Goal: Information Seeking & Learning: Learn about a topic

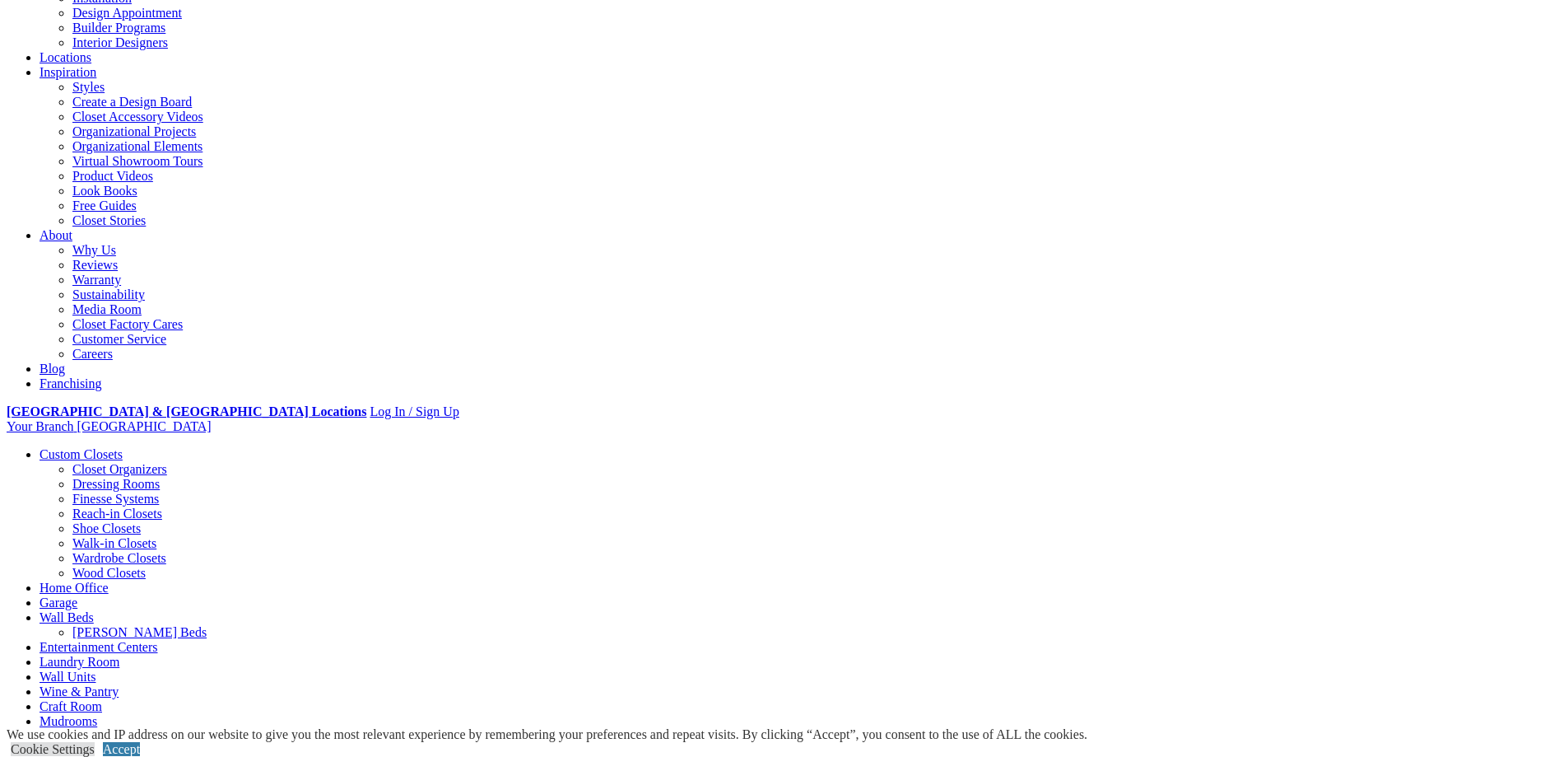
scroll to position [329, 0]
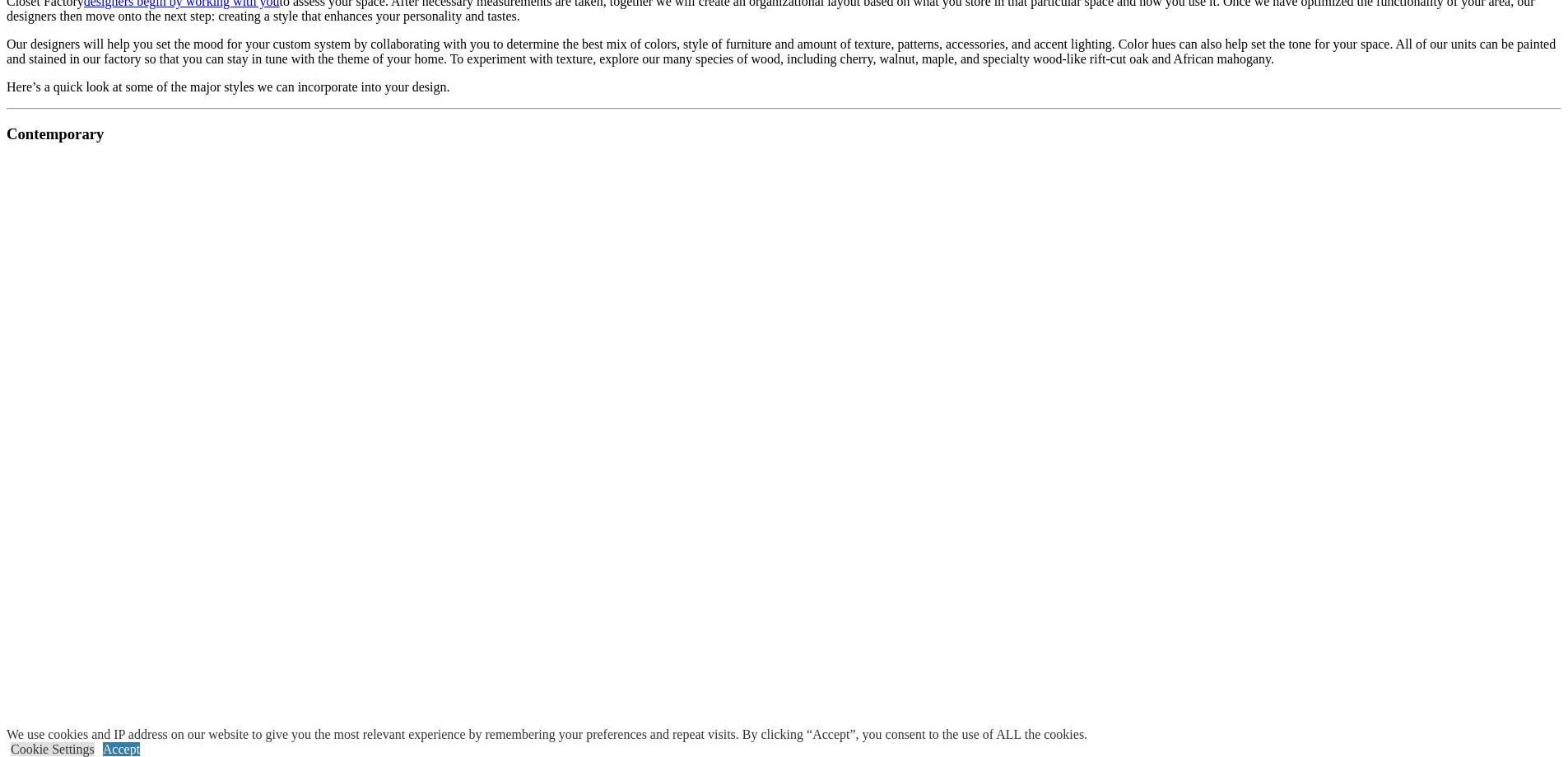
scroll to position [1482, 0]
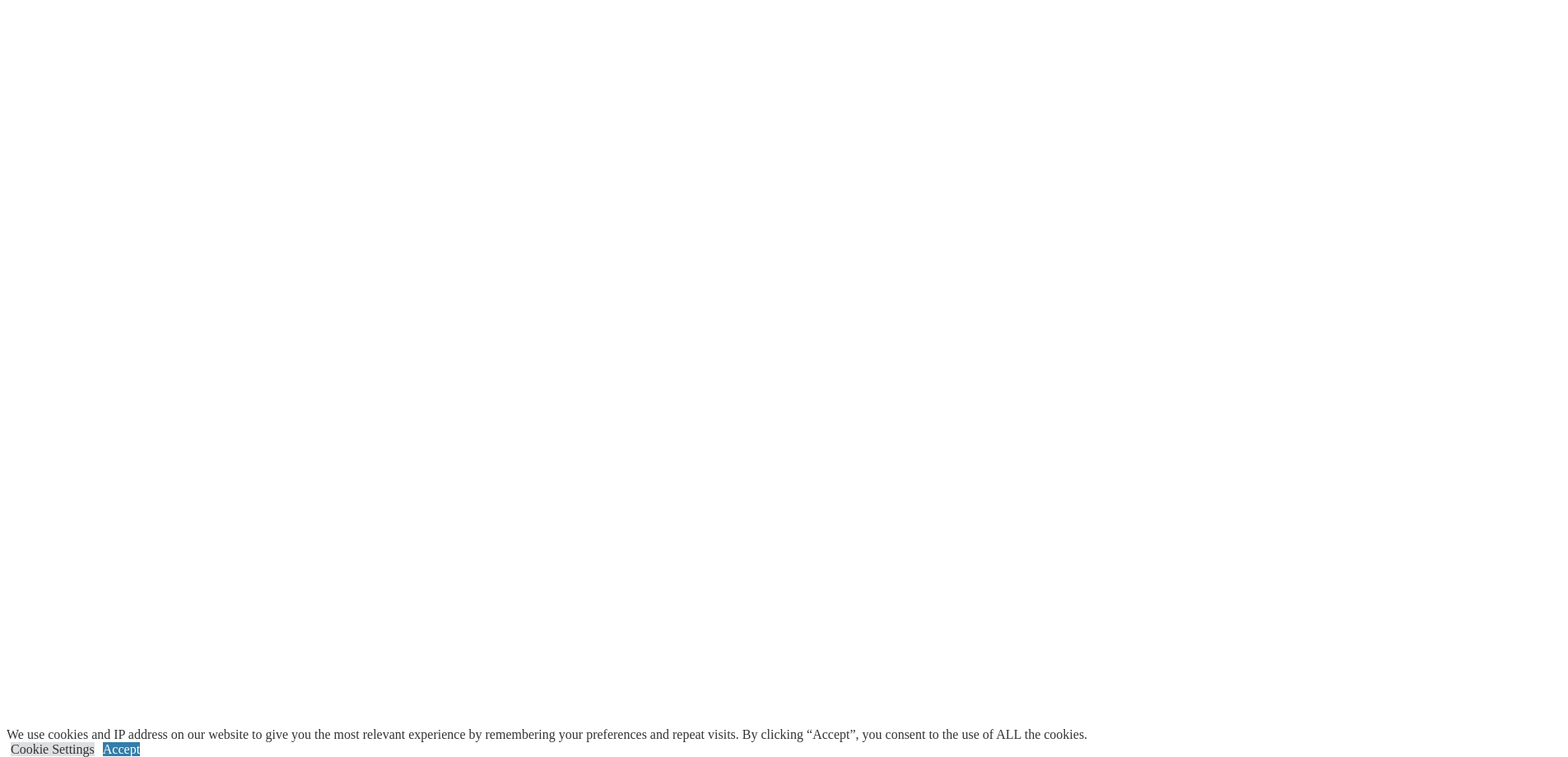
scroll to position [2994, 0]
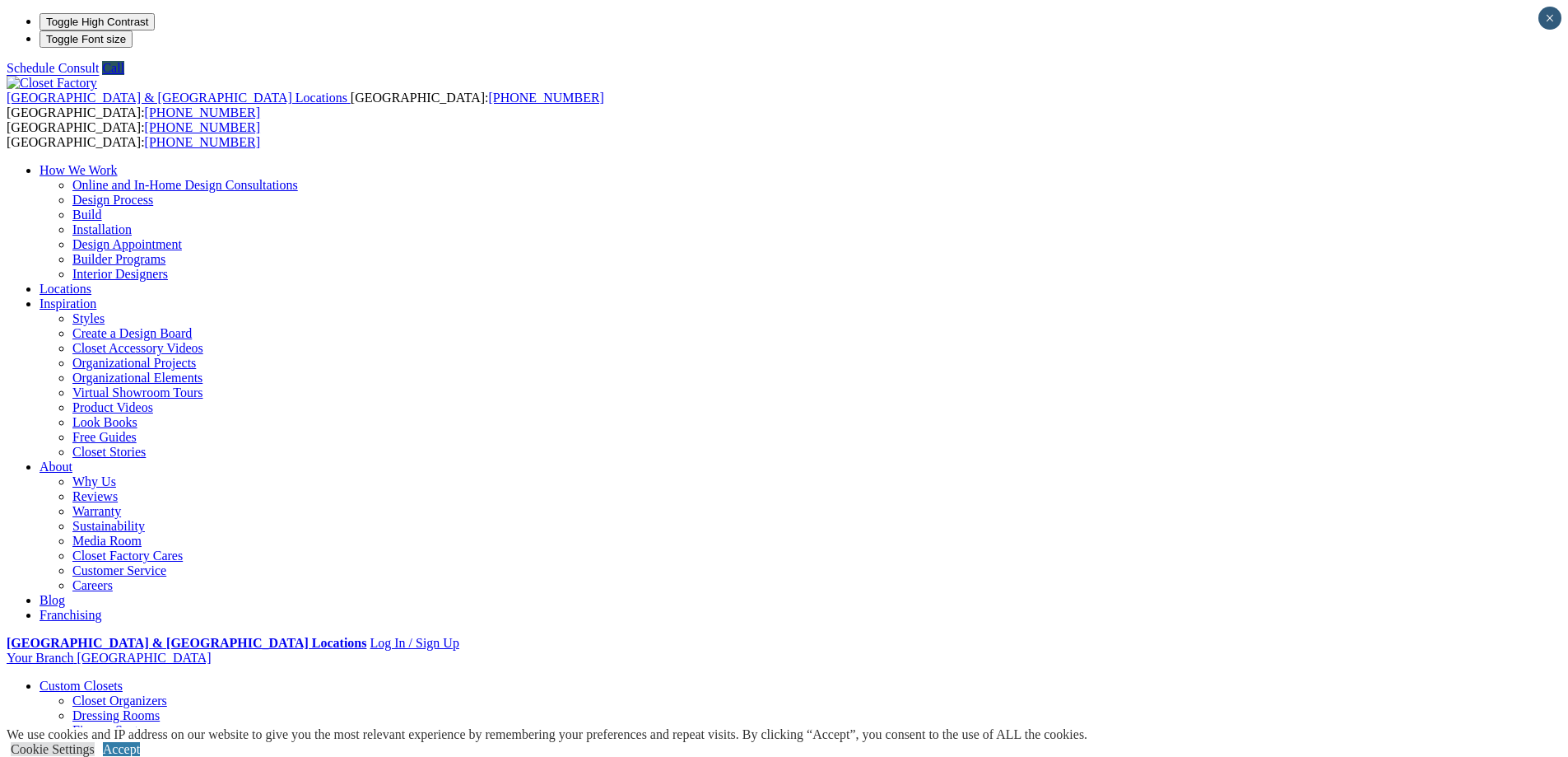
drag, startPoint x: 597, startPoint y: 678, endPoint x: 361, endPoint y: 754, distance: 247.9
drag, startPoint x: 361, startPoint y: 754, endPoint x: 378, endPoint y: 337, distance: 417.3
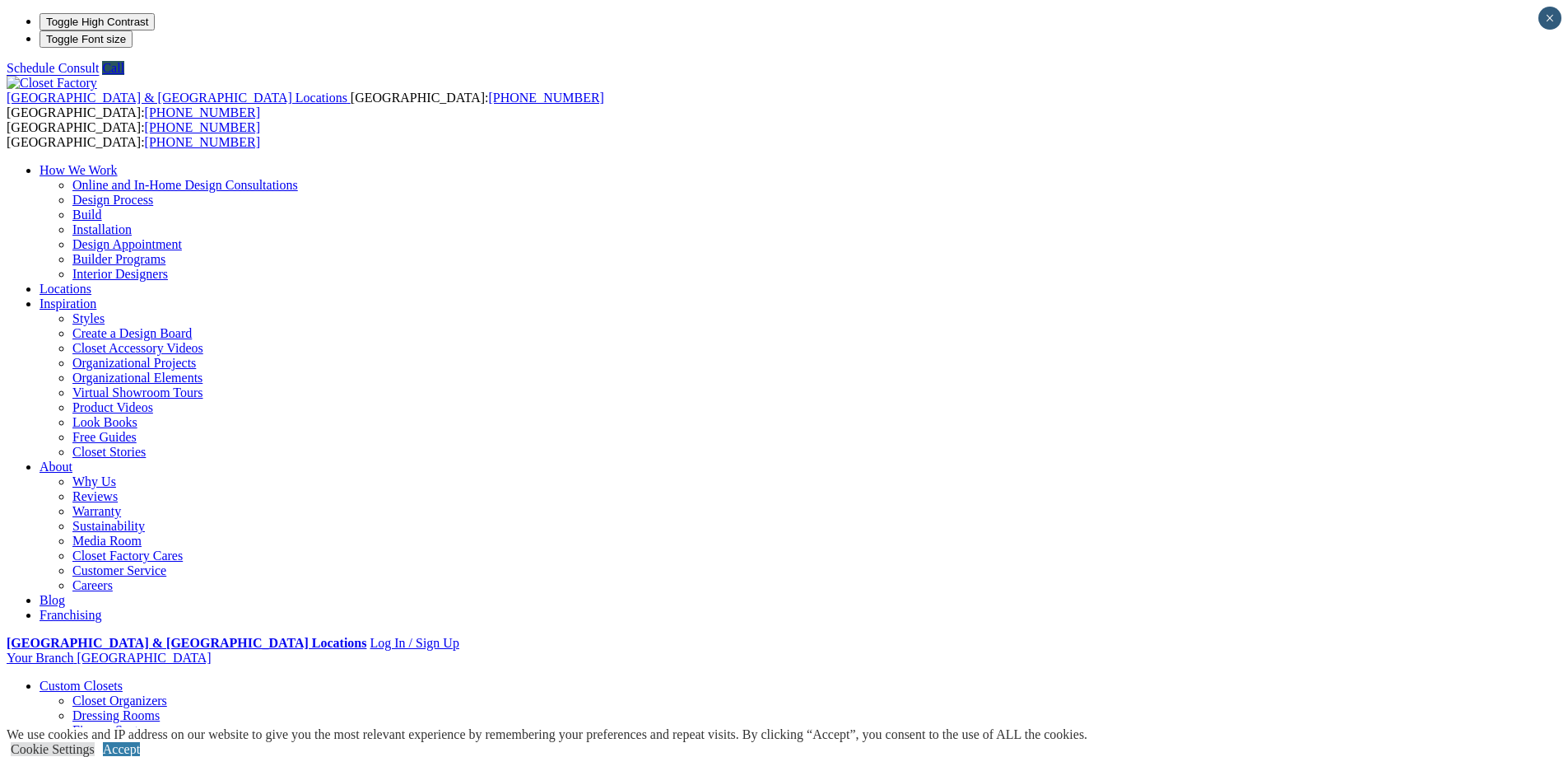
click at [122, 678] on link "Custom Closets" at bounding box center [80, 685] width 83 height 14
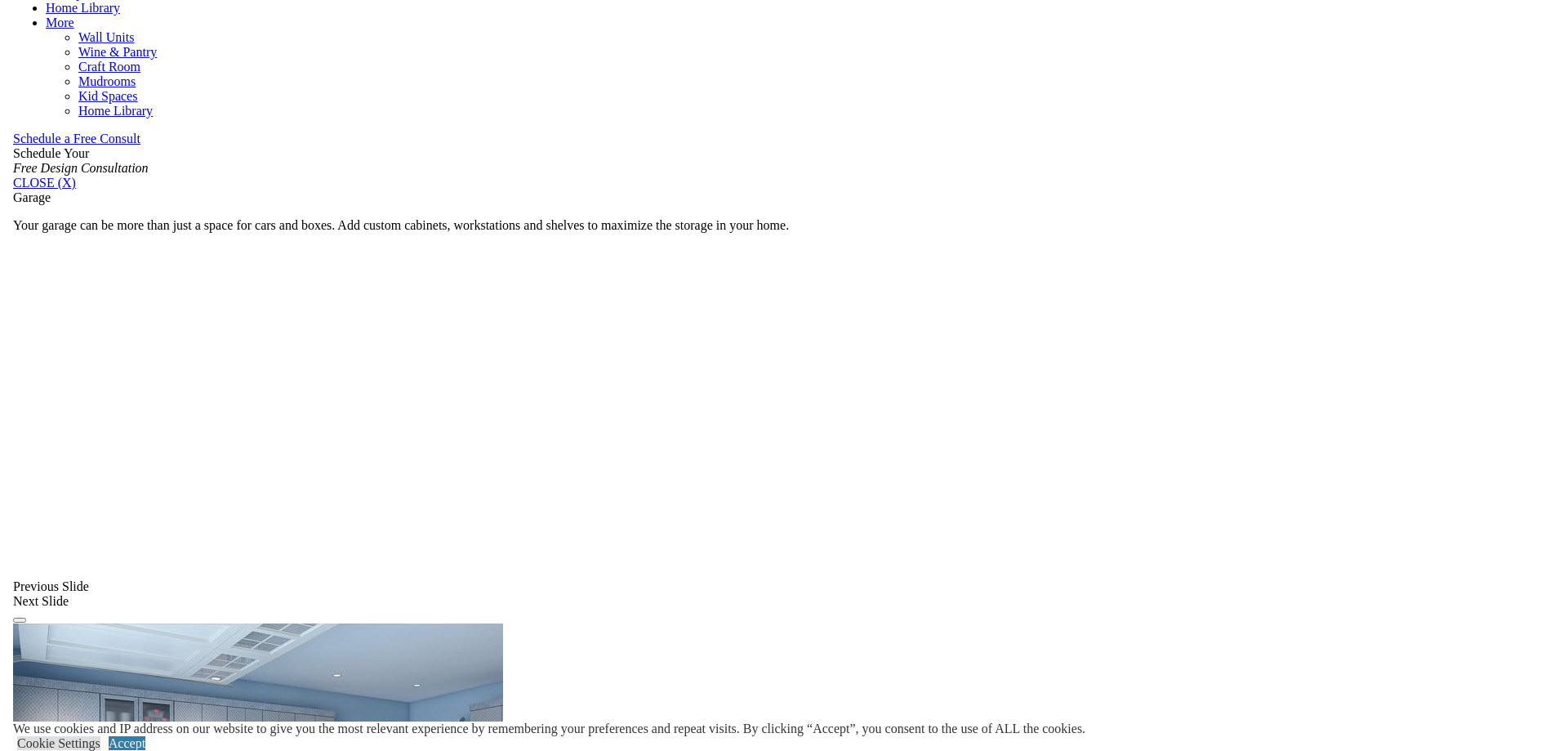
scroll to position [1143, 0]
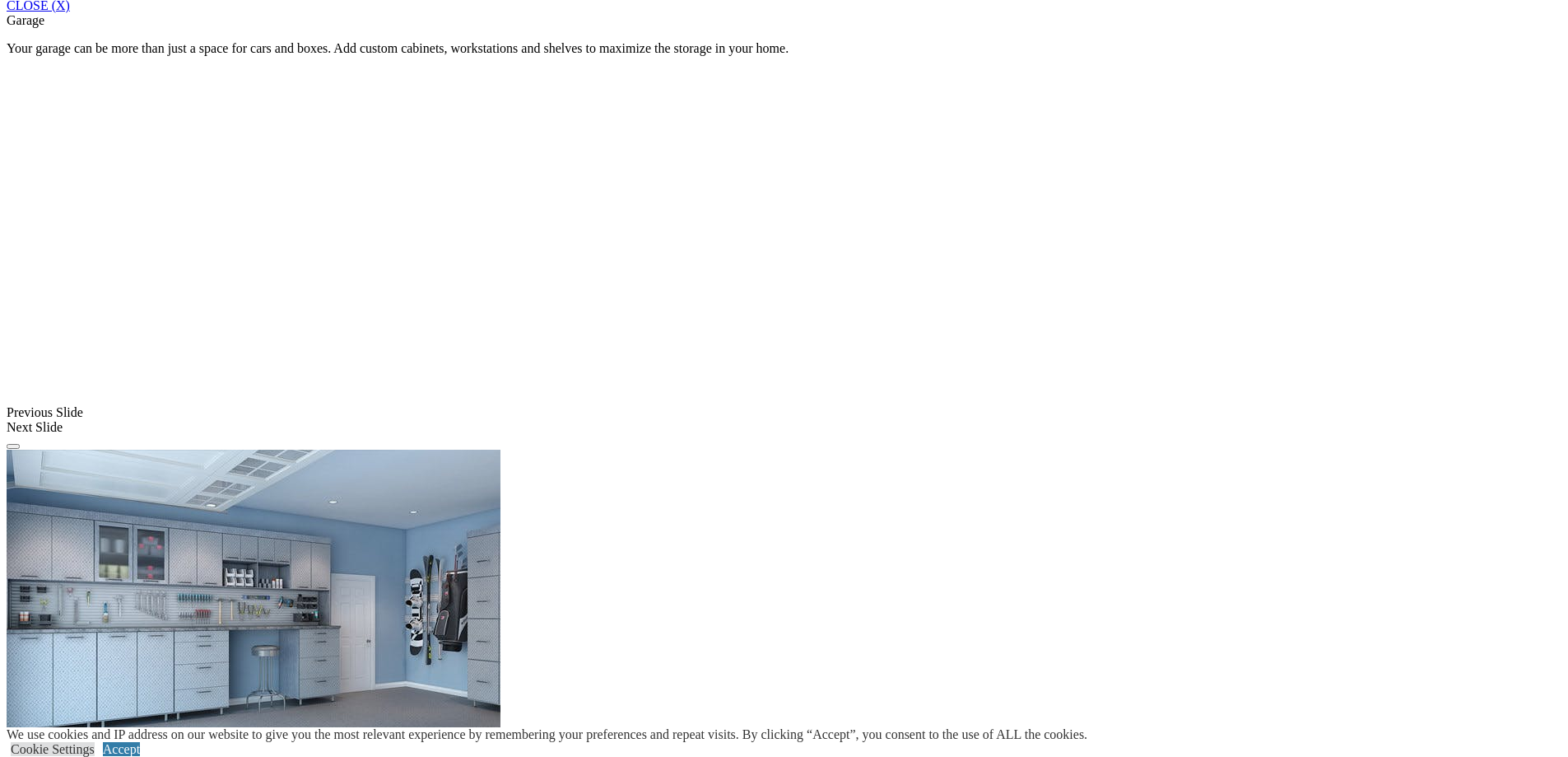
drag, startPoint x: 692, startPoint y: 355, endPoint x: 298, endPoint y: 587, distance: 457.2
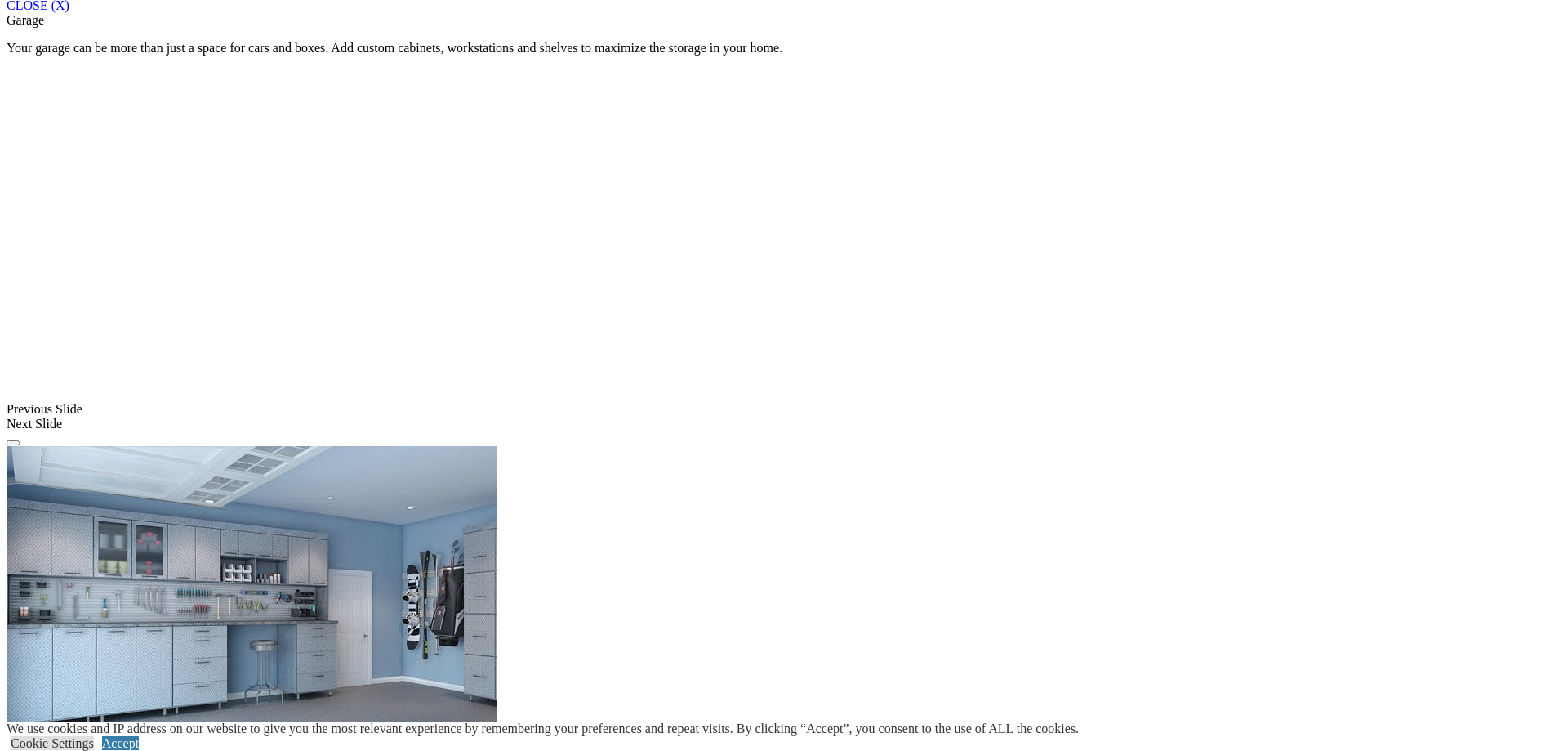
drag, startPoint x: 296, startPoint y: 582, endPoint x: 1262, endPoint y: 361, distance: 991.0
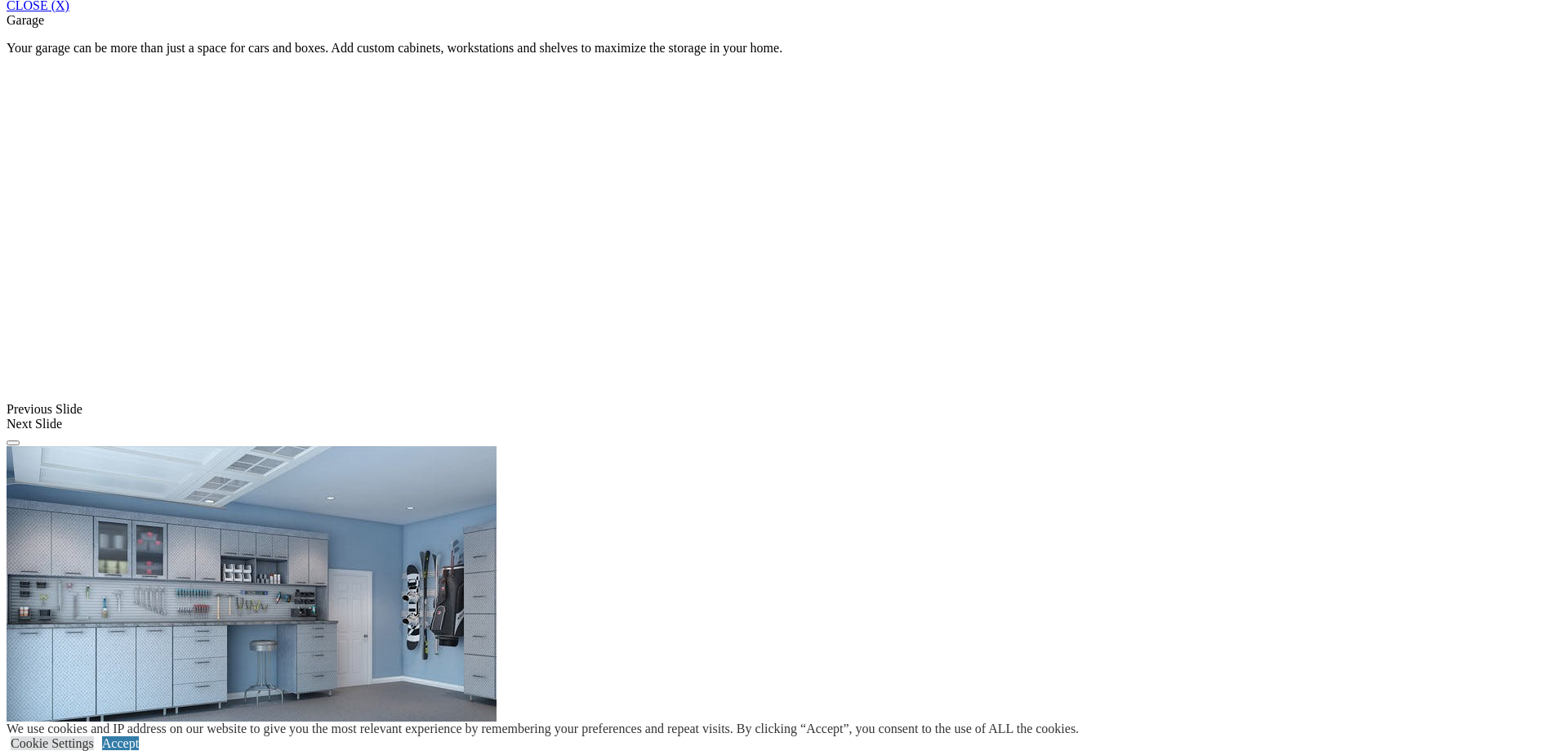
drag, startPoint x: 1149, startPoint y: 334, endPoint x: 1097, endPoint y: 334, distance: 52.0
drag, startPoint x: 1097, startPoint y: 334, endPoint x: 918, endPoint y: 469, distance: 224.2
drag, startPoint x: 918, startPoint y: 469, endPoint x: 827, endPoint y: 525, distance: 106.9
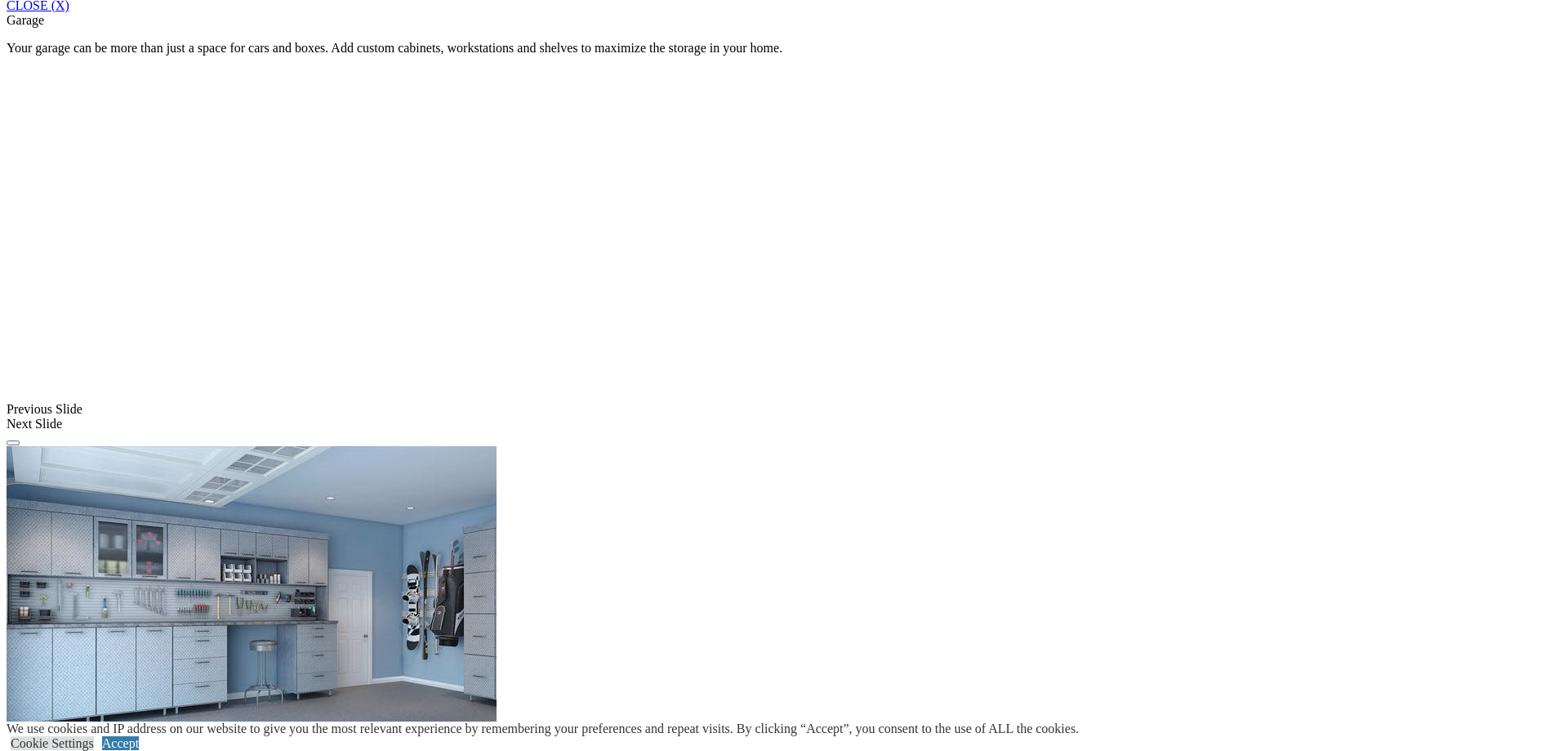
drag, startPoint x: 827, startPoint y: 525, endPoint x: 1259, endPoint y: 41, distance: 648.8
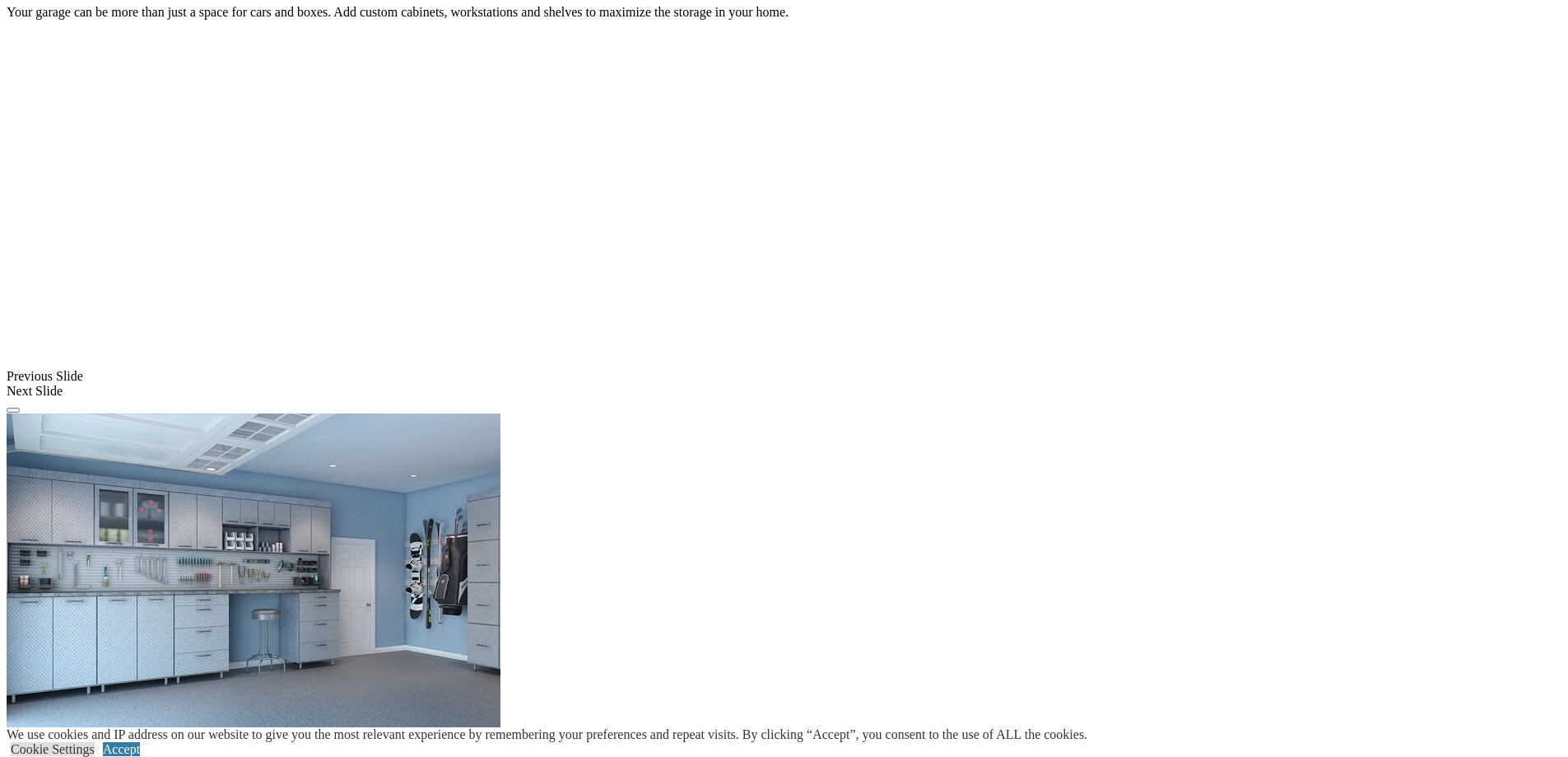
drag, startPoint x: 856, startPoint y: 285, endPoint x: 854, endPoint y: 262, distance: 23.1
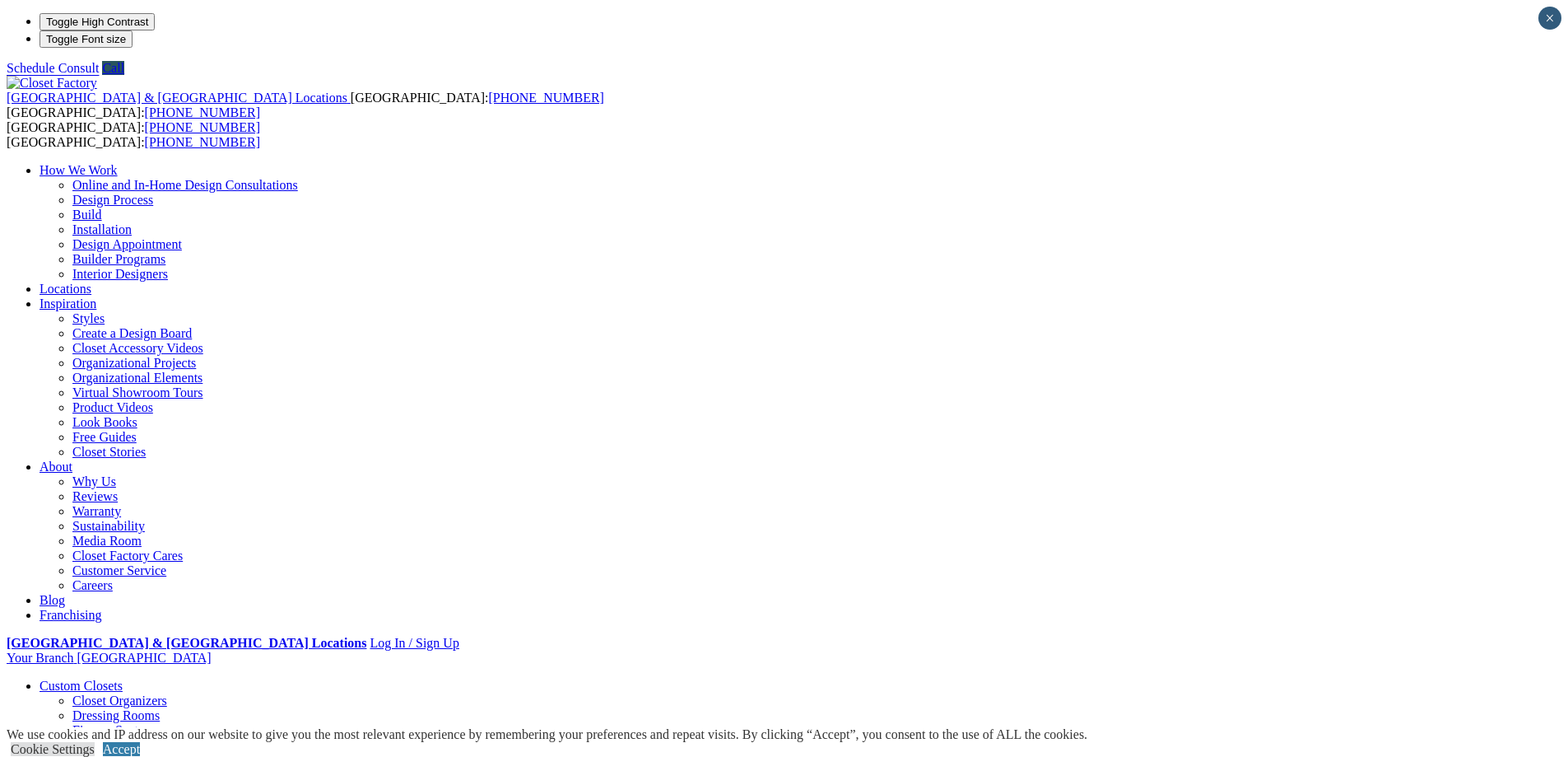
click at [122, 678] on link "Custom Closets" at bounding box center [80, 685] width 83 height 14
click at [167, 693] on link "Closet Organizers" at bounding box center [120, 700] width 94 height 14
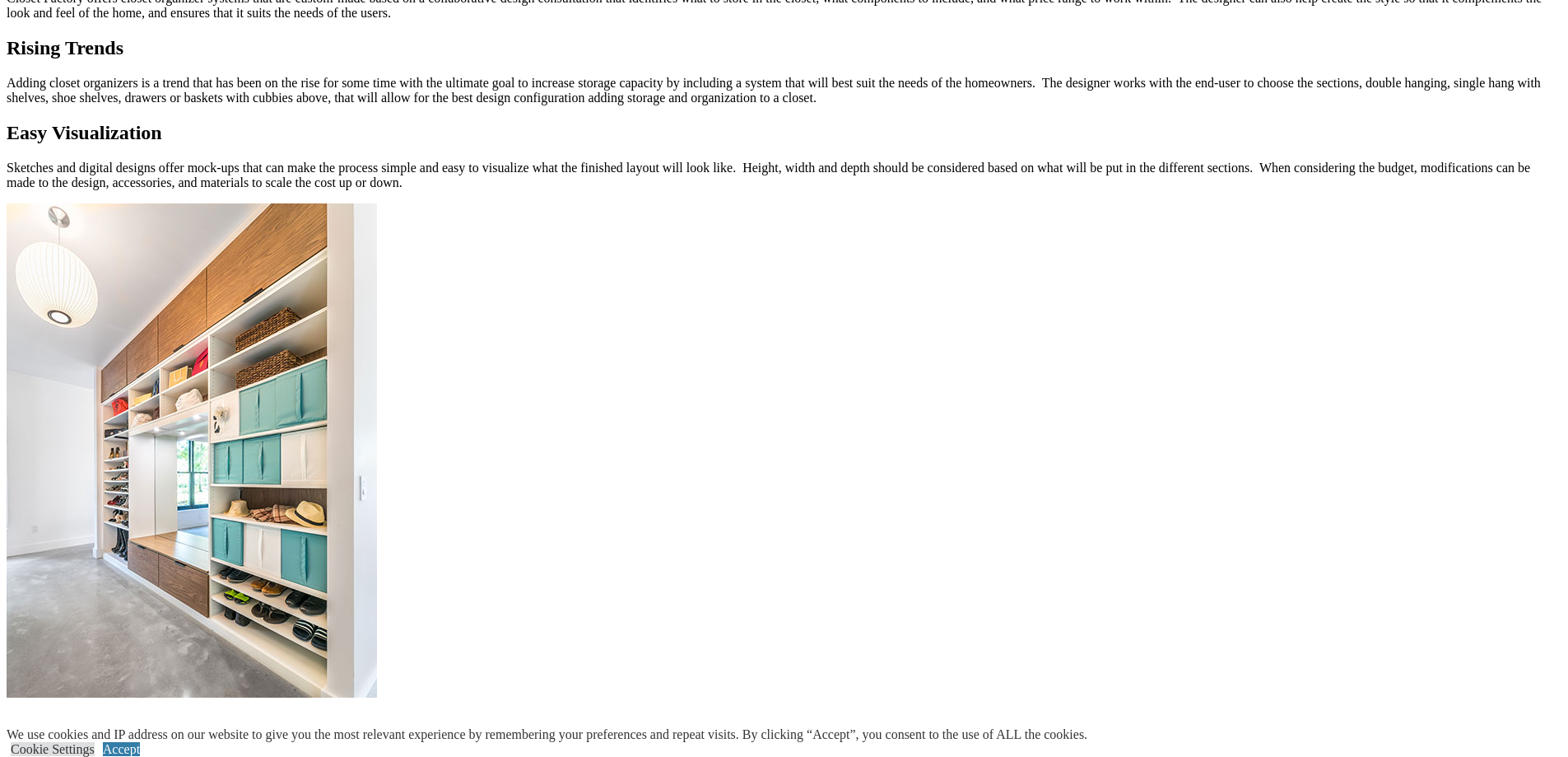
scroll to position [1400, 0]
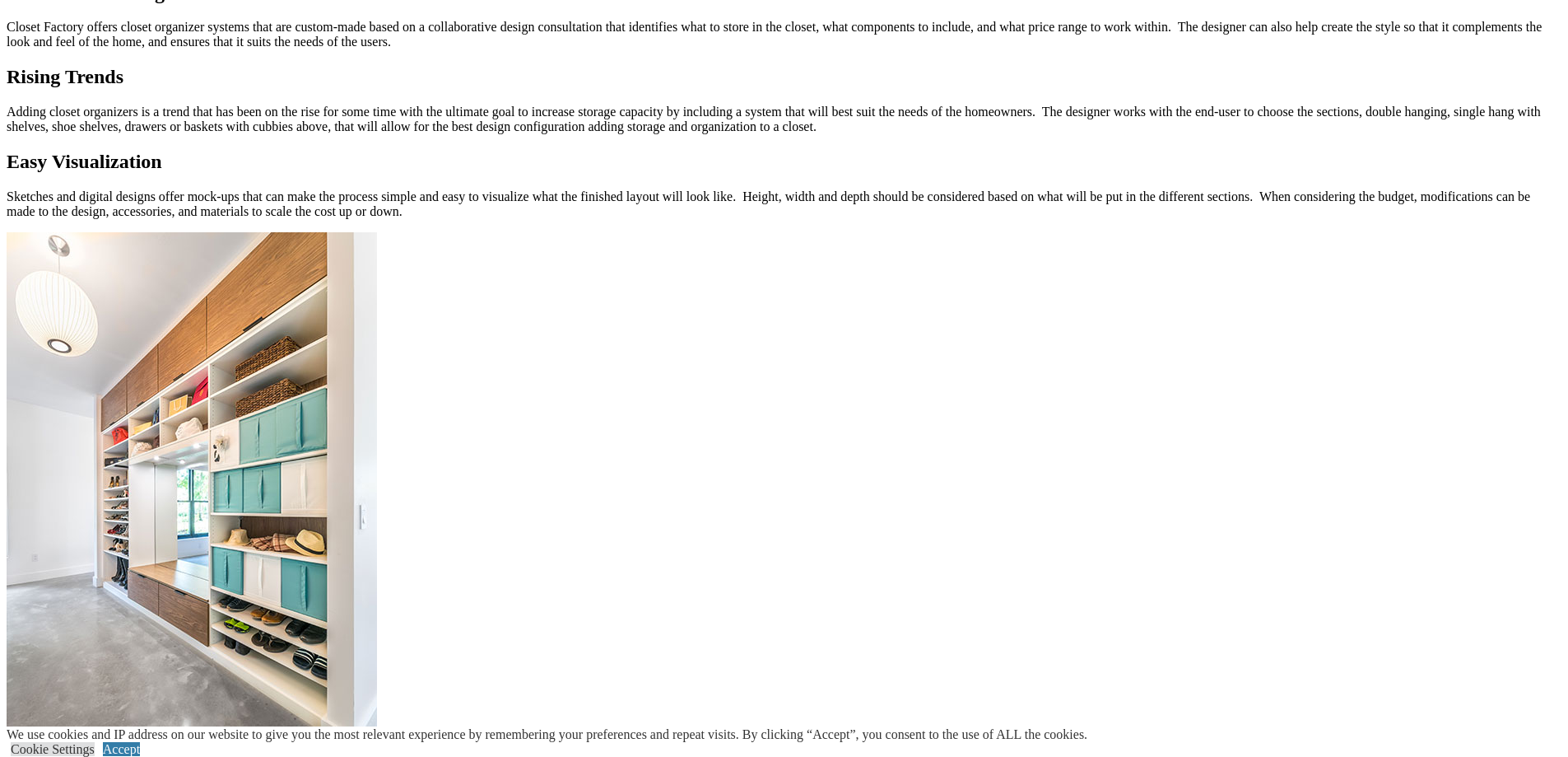
drag, startPoint x: 88, startPoint y: 306, endPoint x: 93, endPoint y: 315, distance: 10.3
